Goal: Task Accomplishment & Management: Use online tool/utility

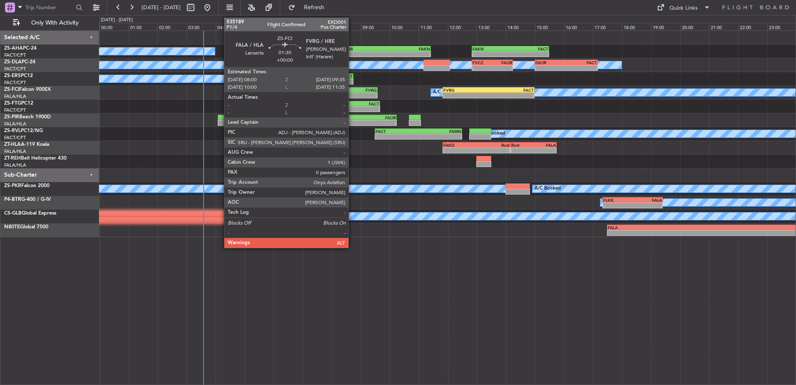
click at [352, 92] on div "FALA 08:00 Z FVRG 09:35 Z" at bounding box center [354, 90] width 46 height 6
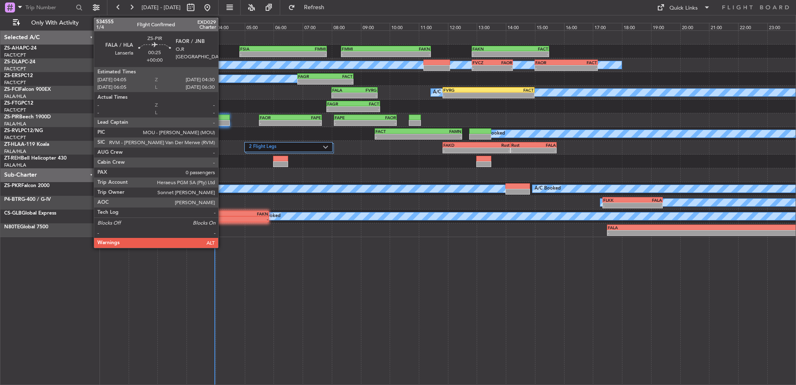
click at [222, 121] on div at bounding box center [224, 123] width 12 height 6
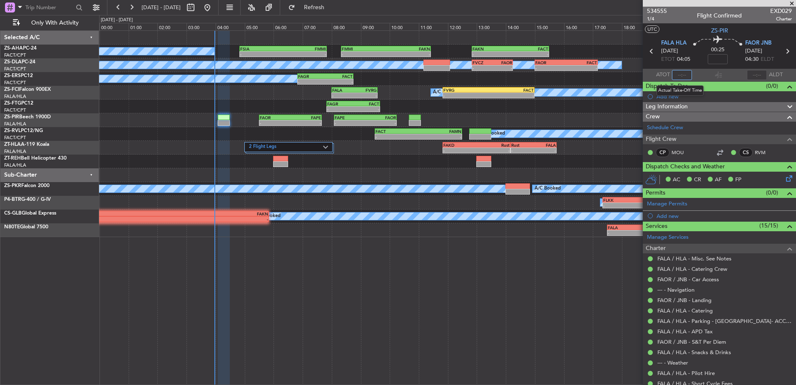
click at [680, 75] on input "text" at bounding box center [682, 75] width 20 height 10
type input "03:58"
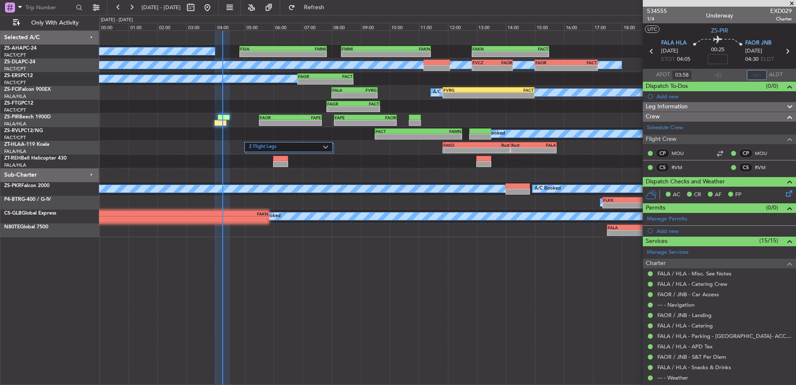
click at [752, 73] on input "text" at bounding box center [757, 75] width 20 height 10
type input "04:14"
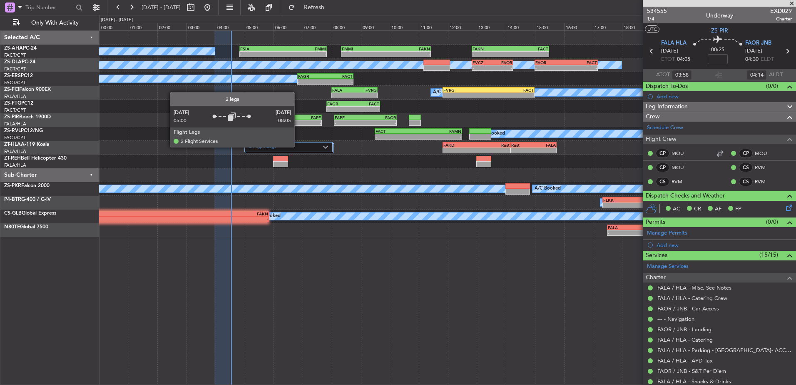
click at [298, 147] on label "2 Flight Legs" at bounding box center [286, 147] width 74 height 7
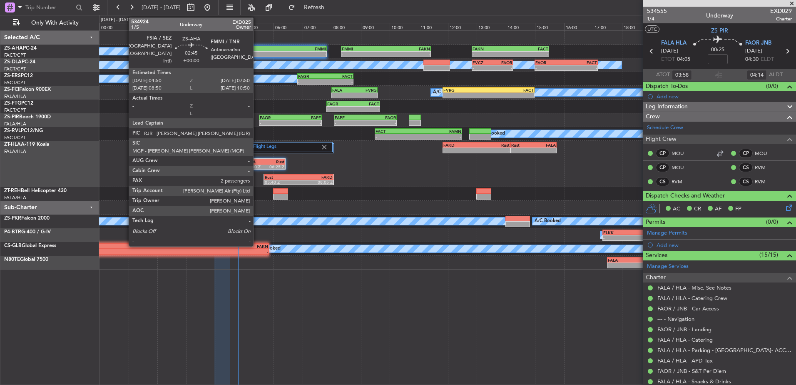
click at [257, 55] on div "-" at bounding box center [261, 54] width 43 height 5
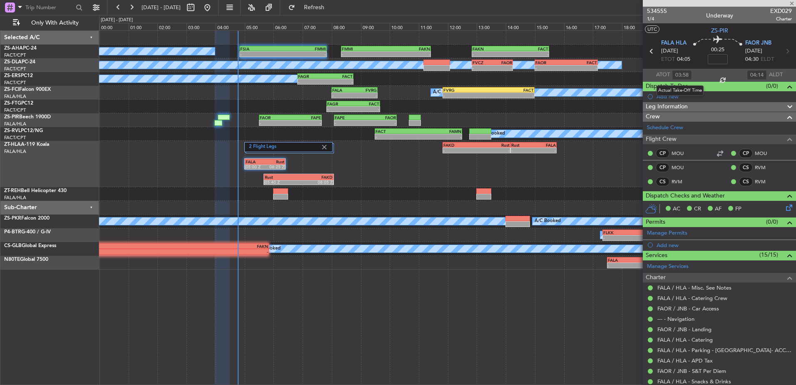
type input "2"
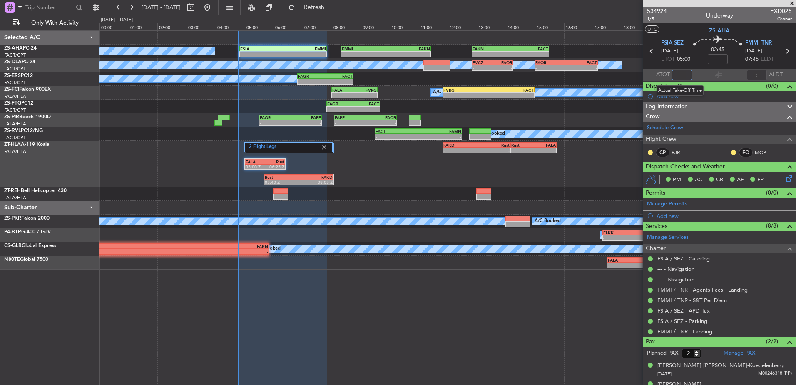
click at [680, 72] on input "text" at bounding box center [682, 75] width 20 height 10
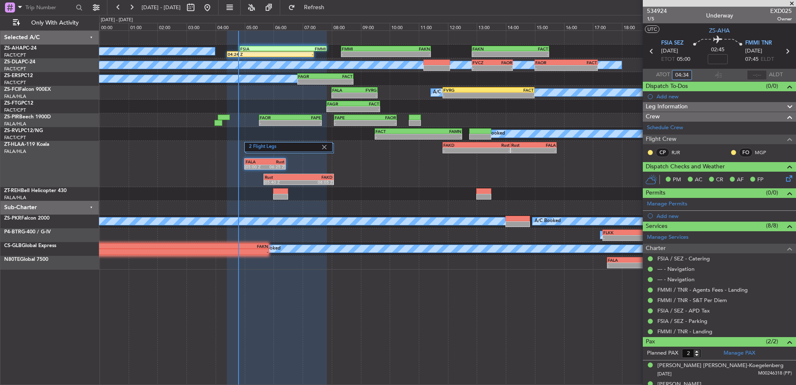
type input "04:34"
click at [792, 1] on span at bounding box center [792, 3] width 8 height 7
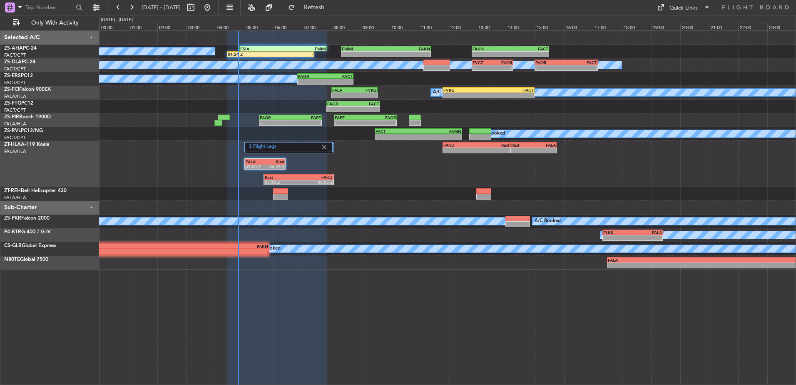
type input "0"
